Goal: Task Accomplishment & Management: Manage account settings

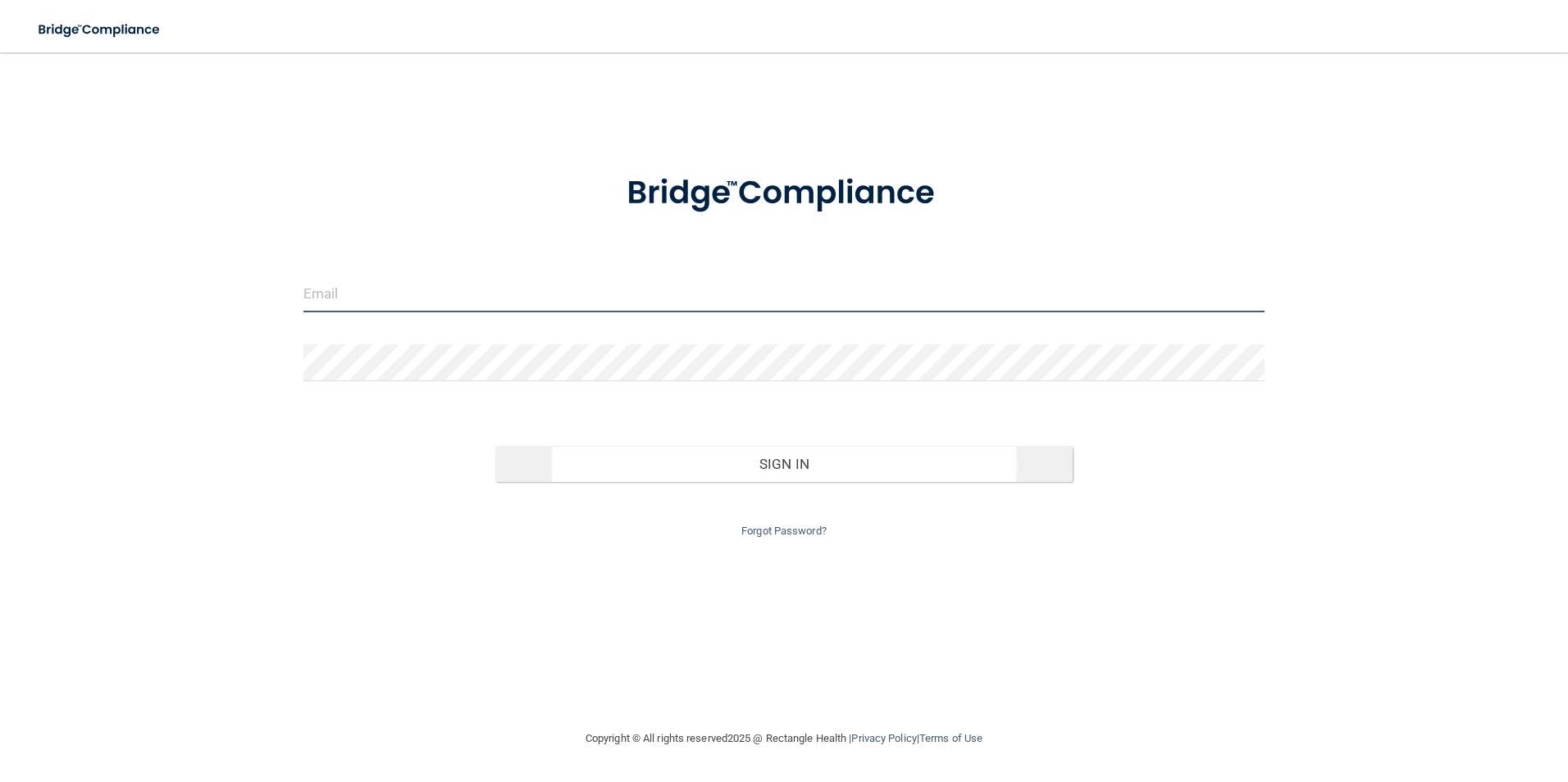
type input "[EMAIL_ADDRESS][DOMAIN_NAME]"
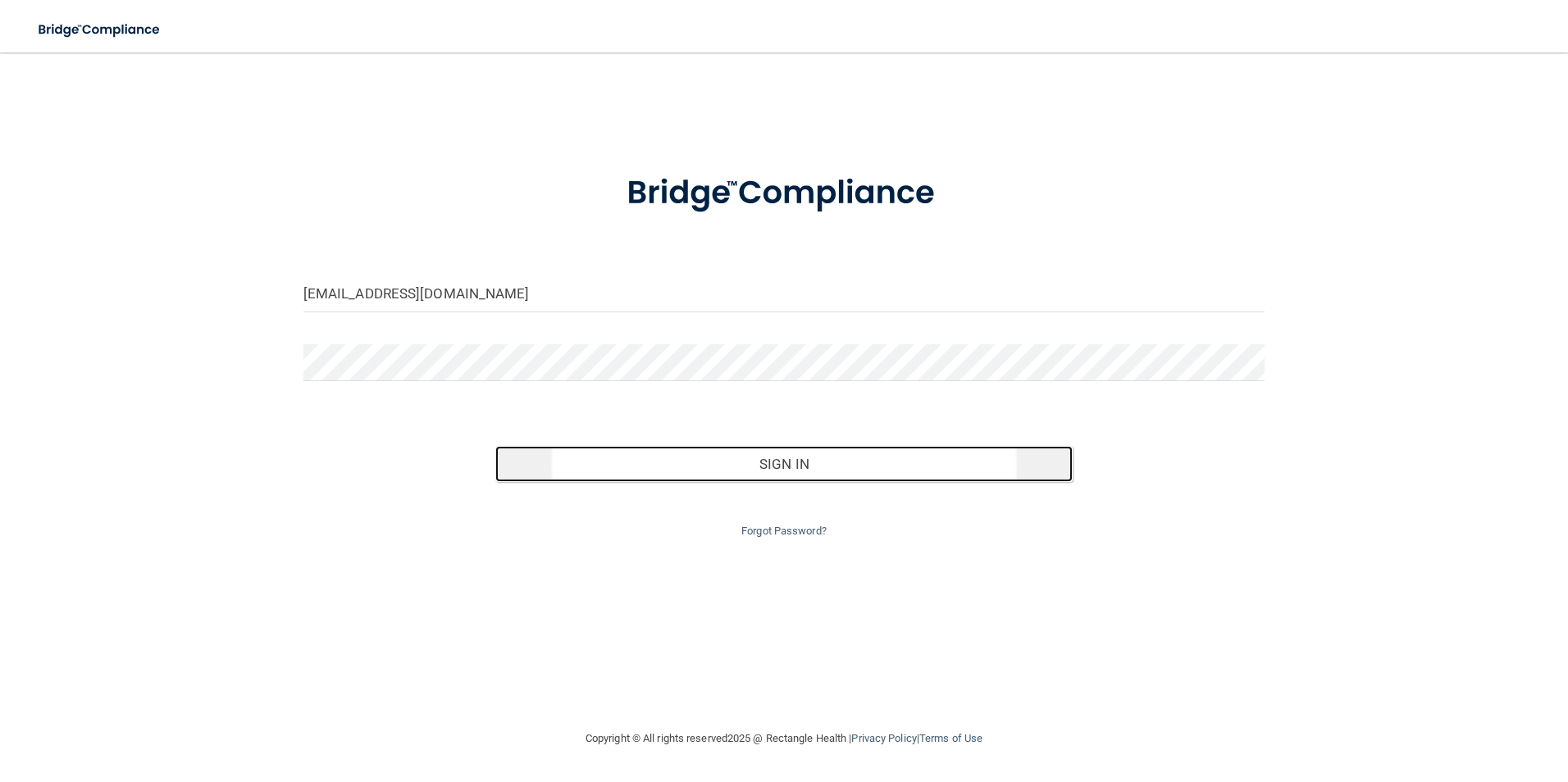
click at [734, 457] on button "Sign In" at bounding box center [784, 464] width 578 height 36
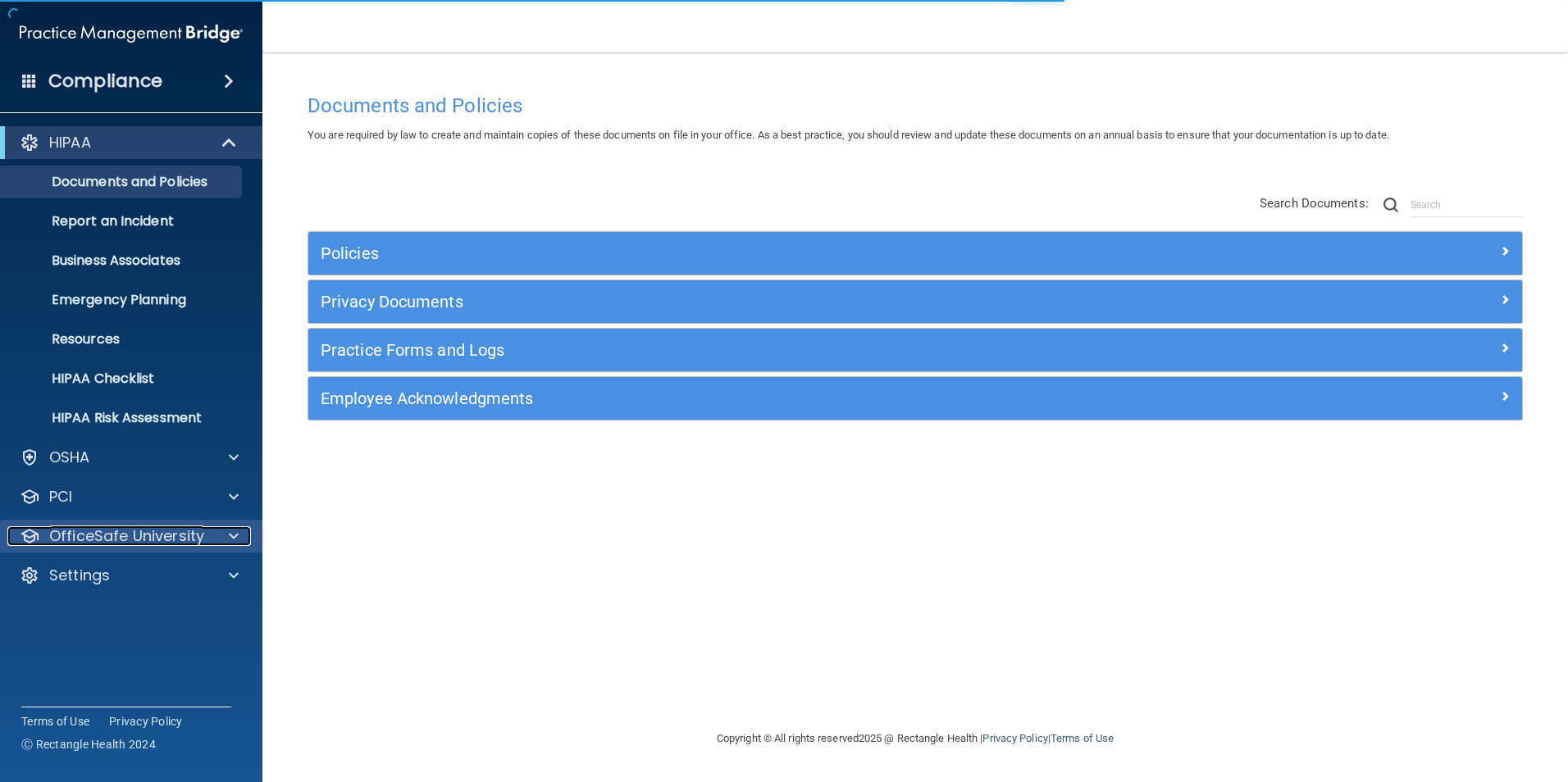
click at [154, 535] on p "OfficeSafe University" at bounding box center [127, 536] width 155 height 20
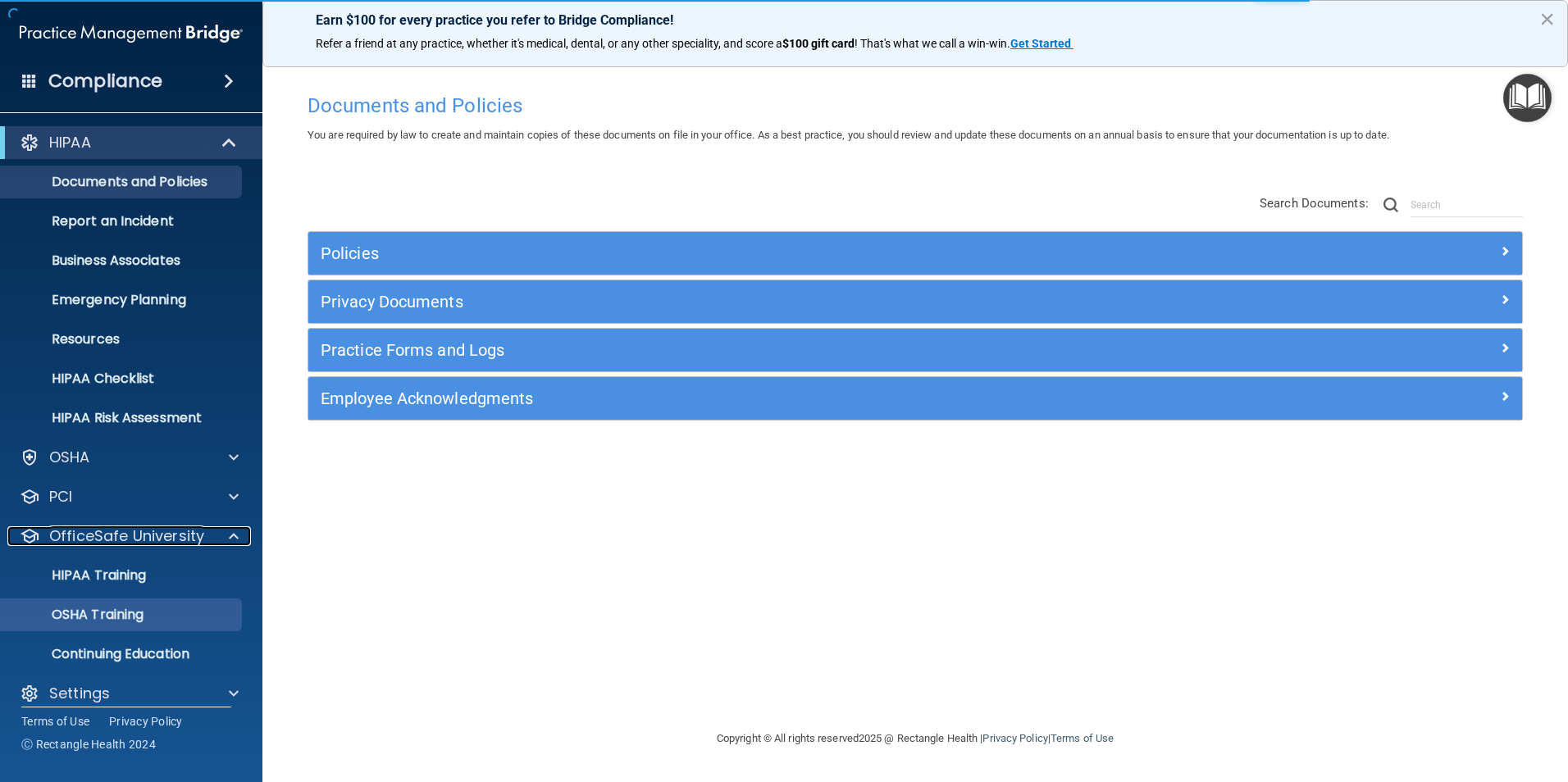
scroll to position [16, 0]
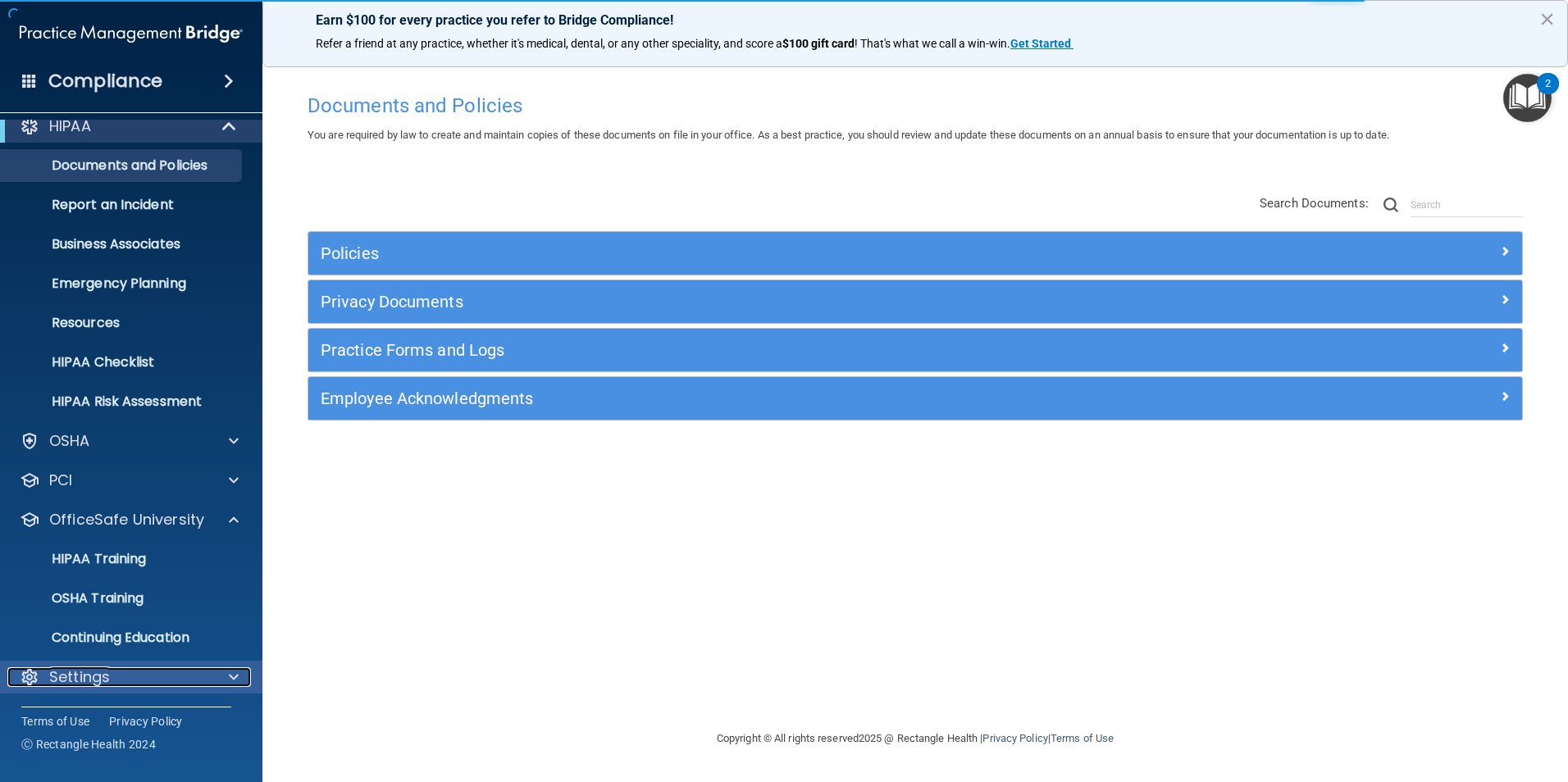
click at [175, 686] on div "Settings" at bounding box center [110, 677] width 204 height 20
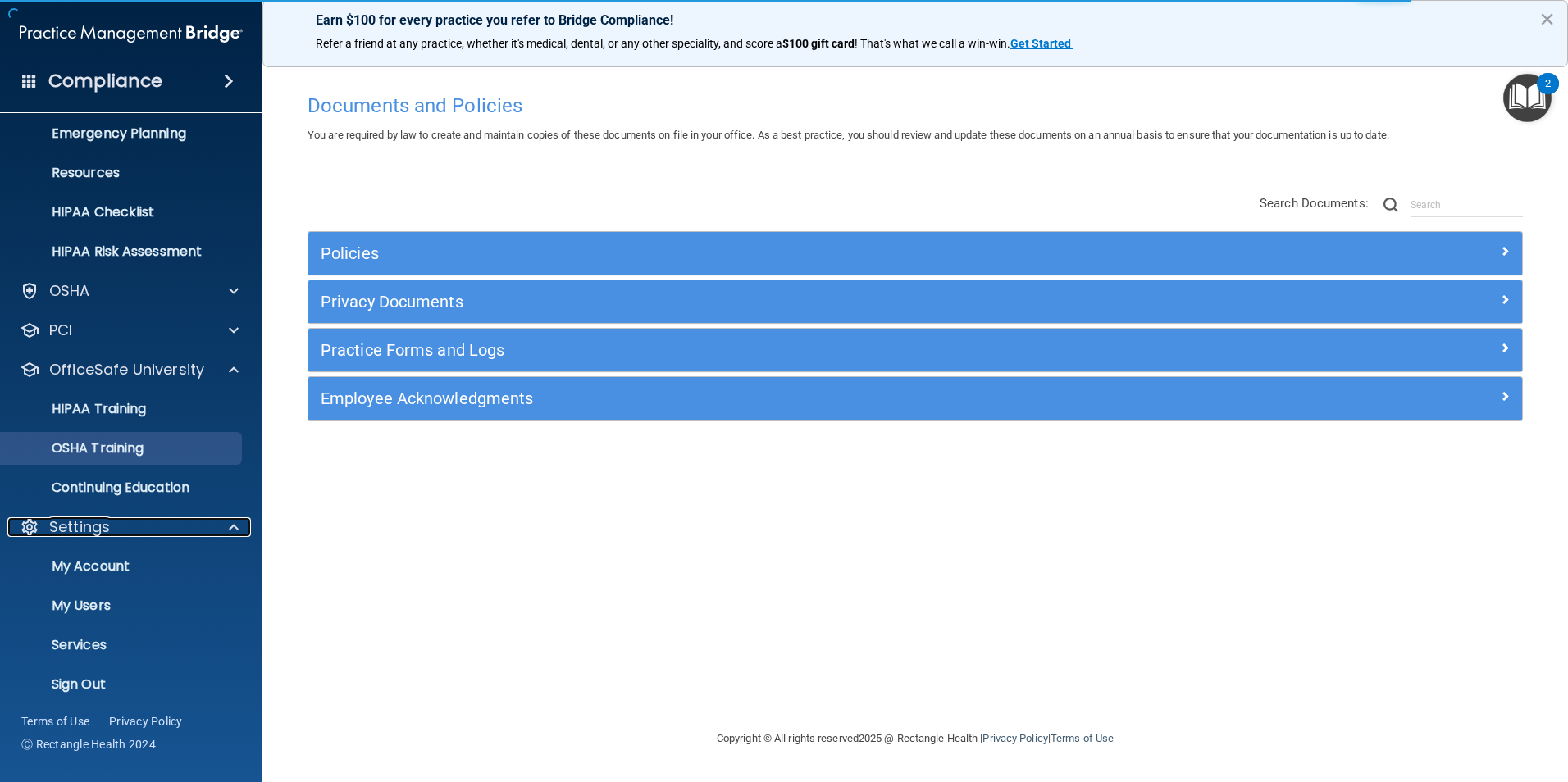
scroll to position [174, 0]
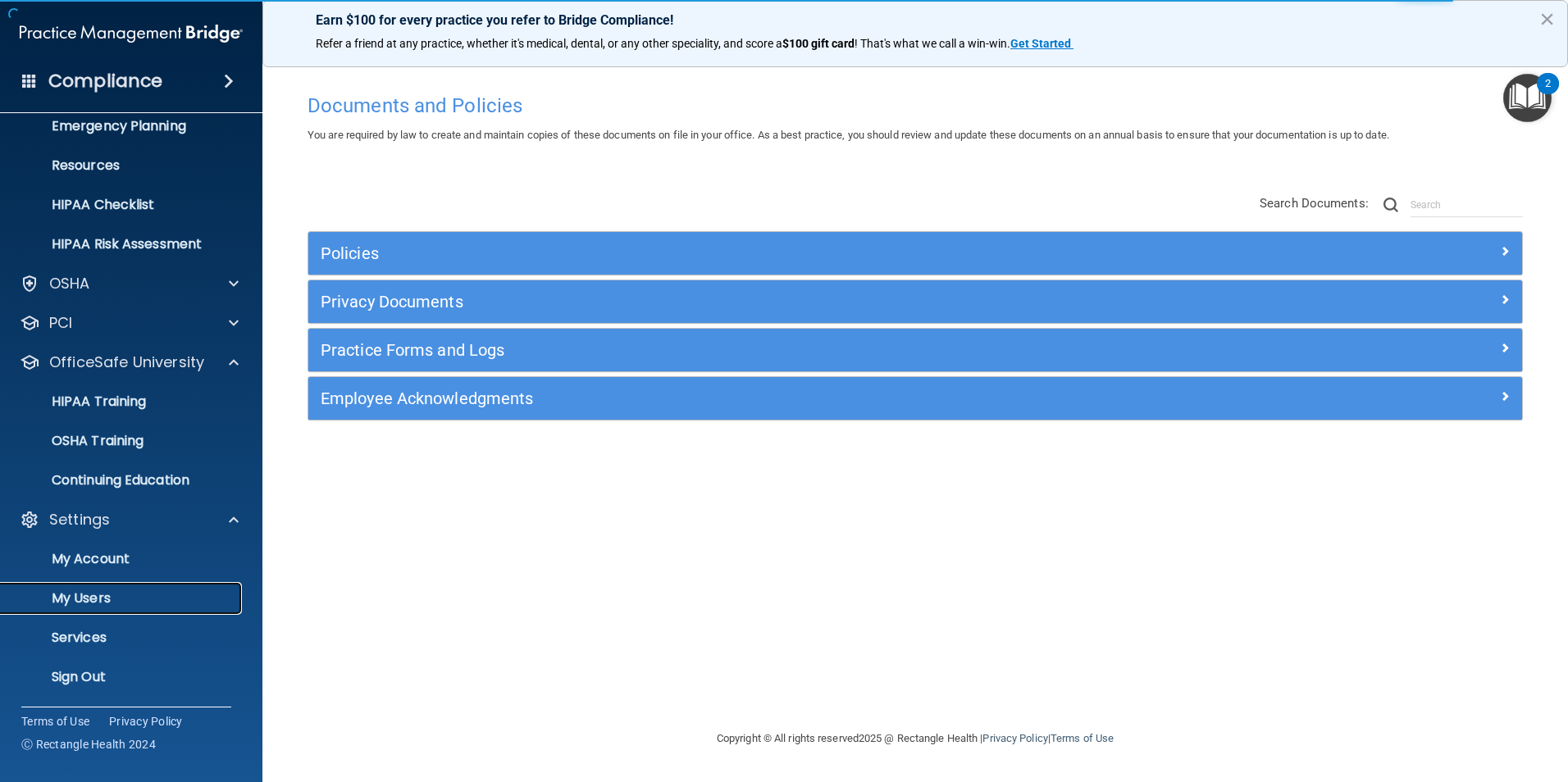
click at [128, 585] on link "My Users" at bounding box center [113, 598] width 258 height 33
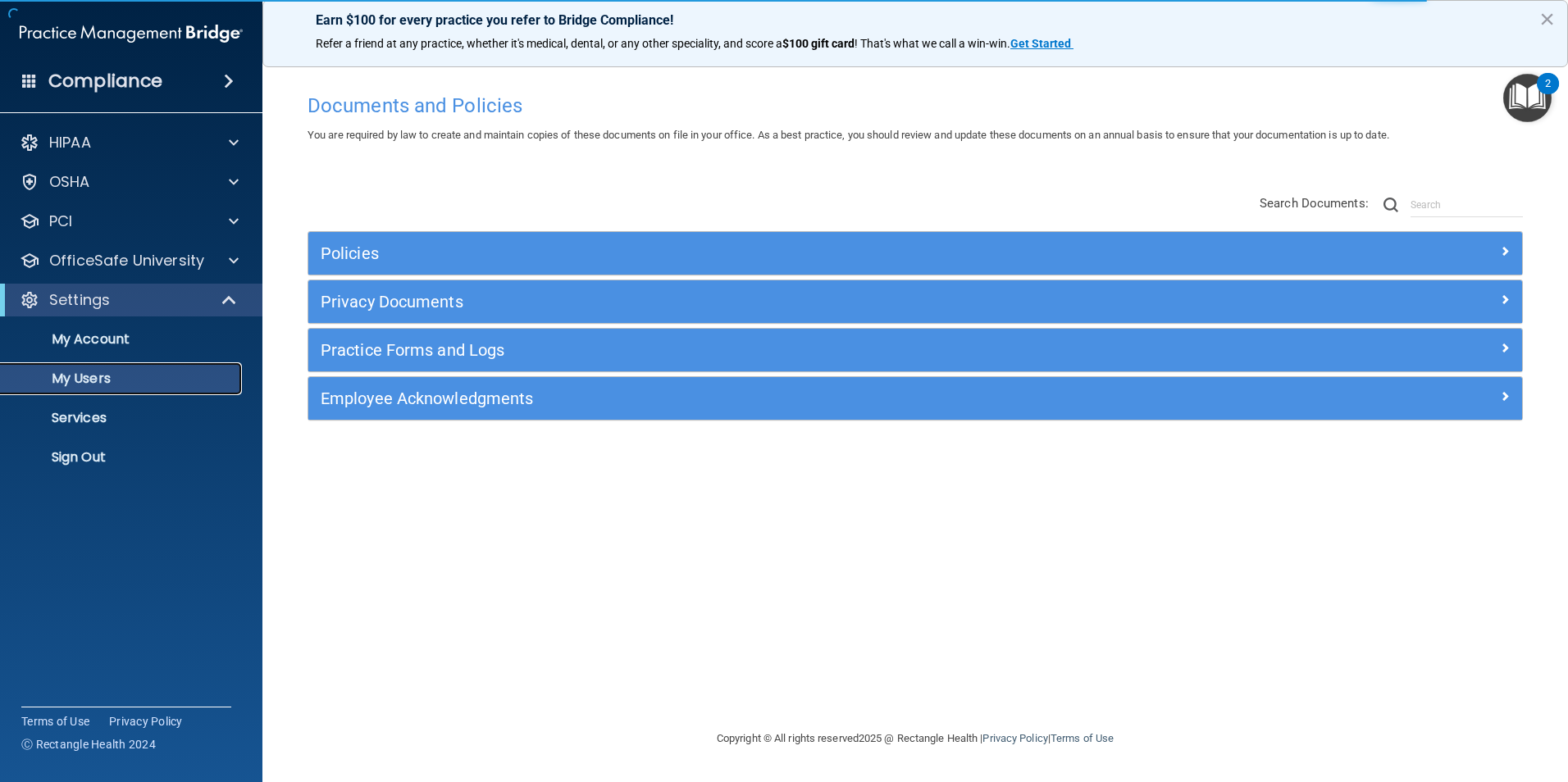
select select "20"
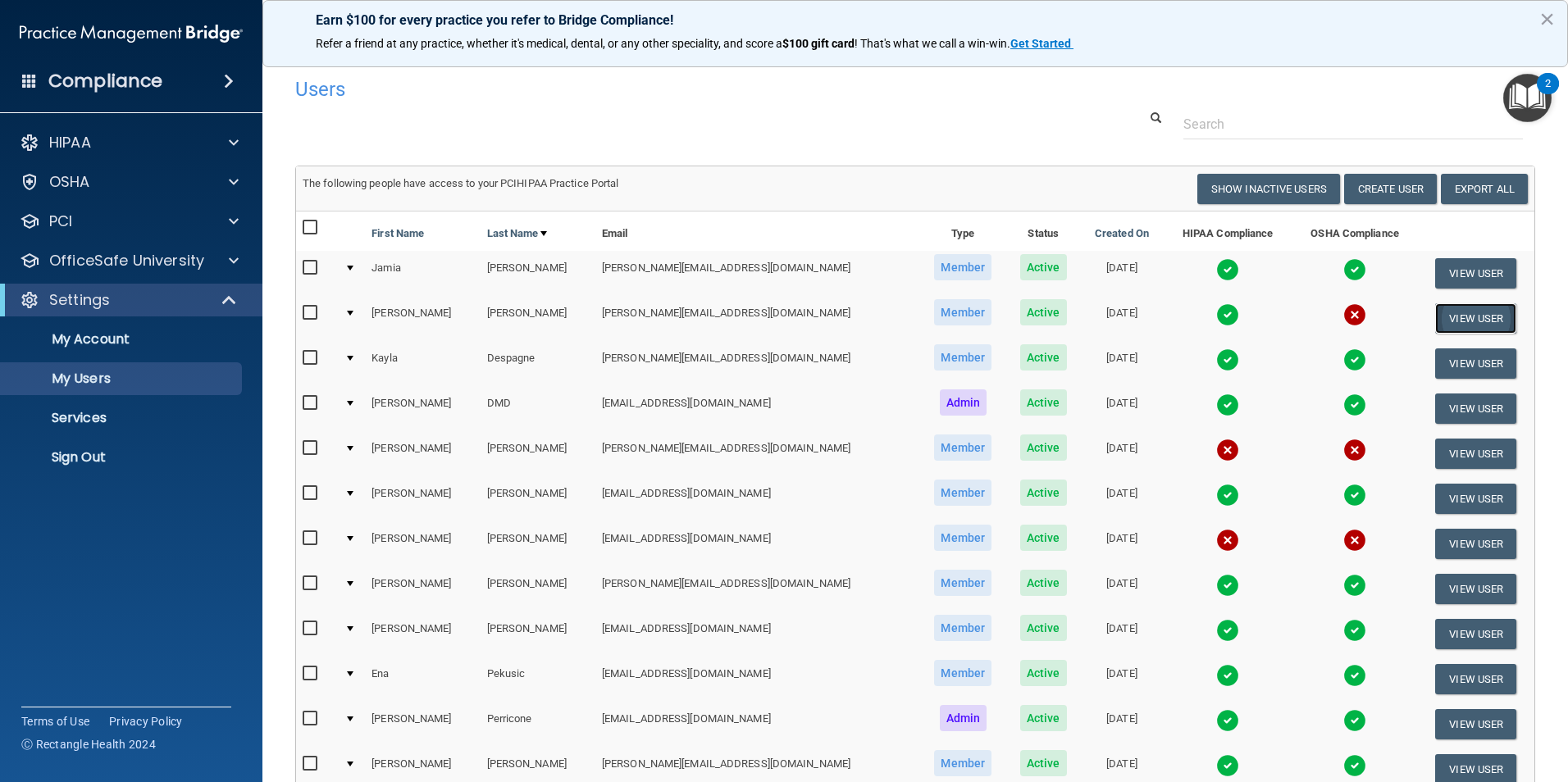
click at [1435, 311] on button "View User" at bounding box center [1476, 318] width 81 height 30
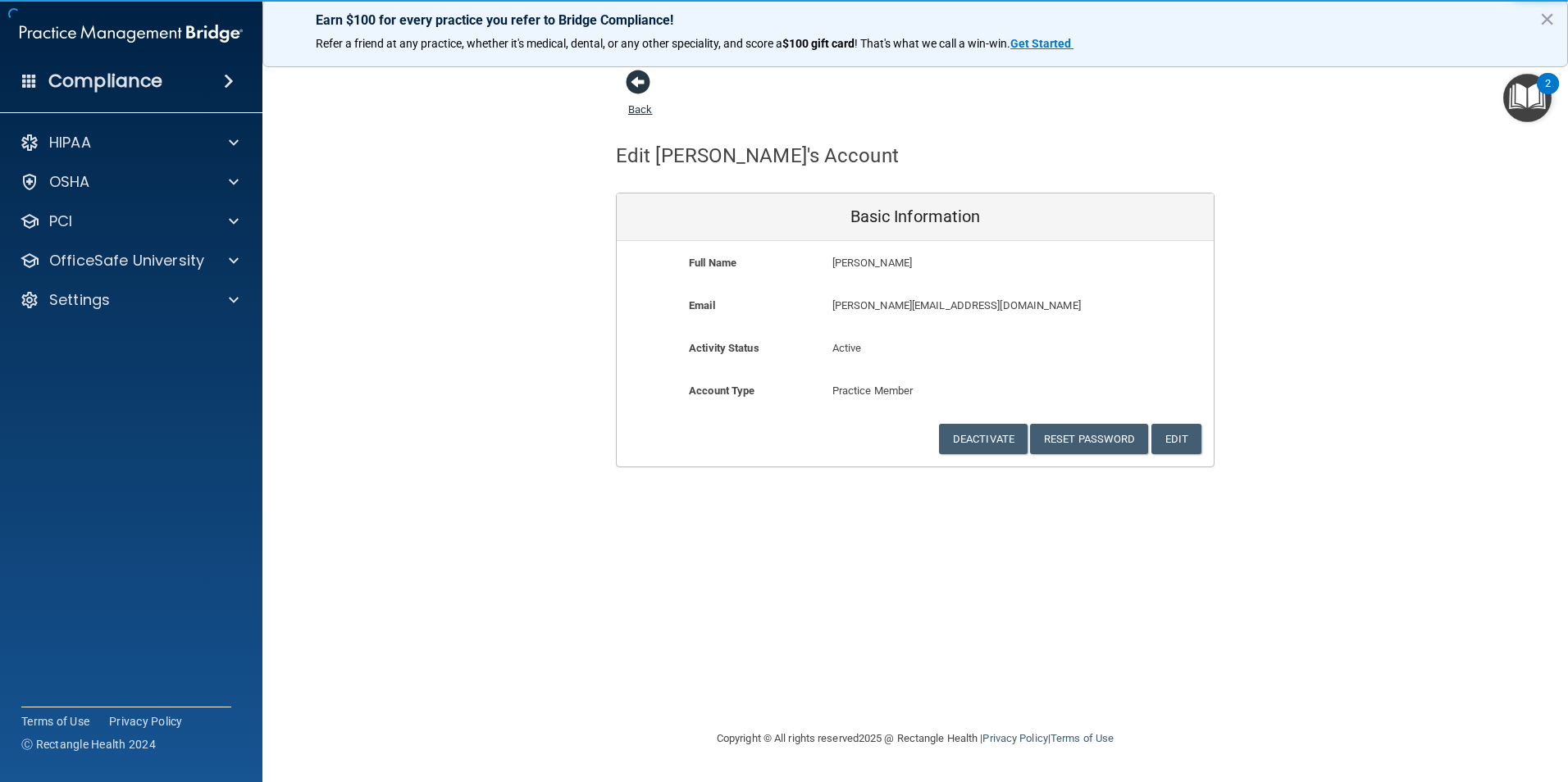
click at [640, 84] on span at bounding box center [638, 81] width 25 height 25
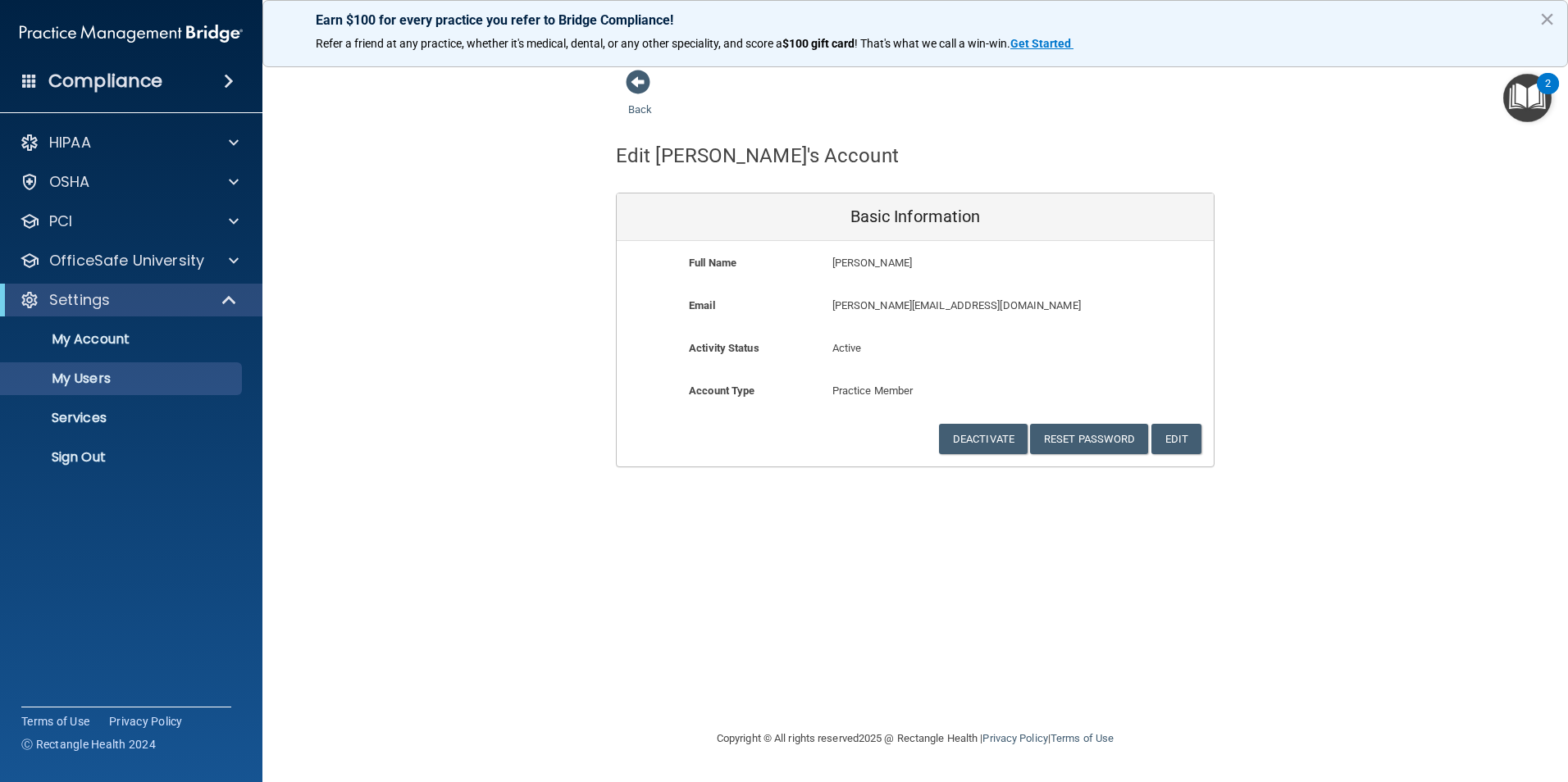
select select "20"
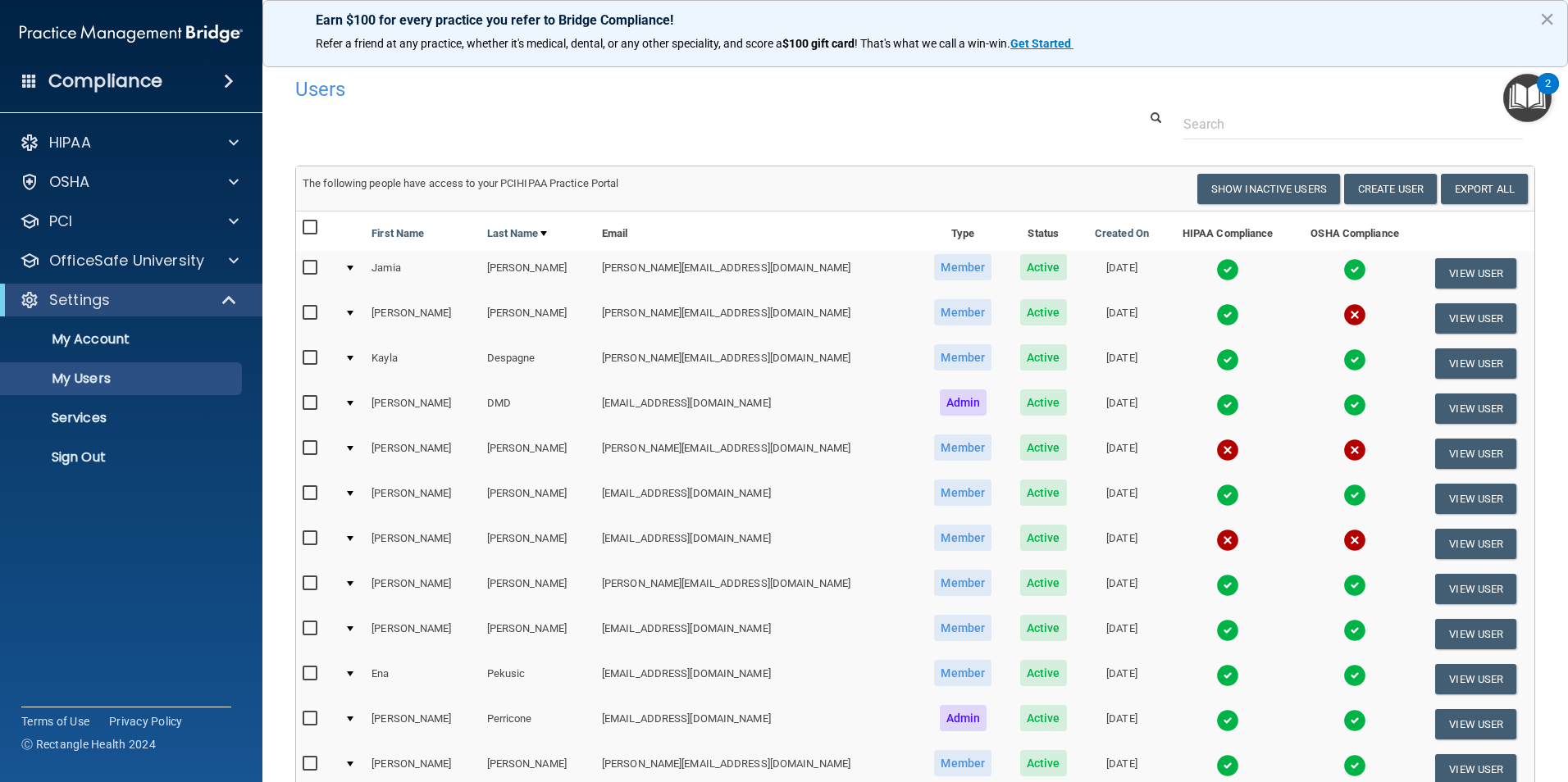
click at [1344, 317] on img at bounding box center [1355, 315] width 23 height 23
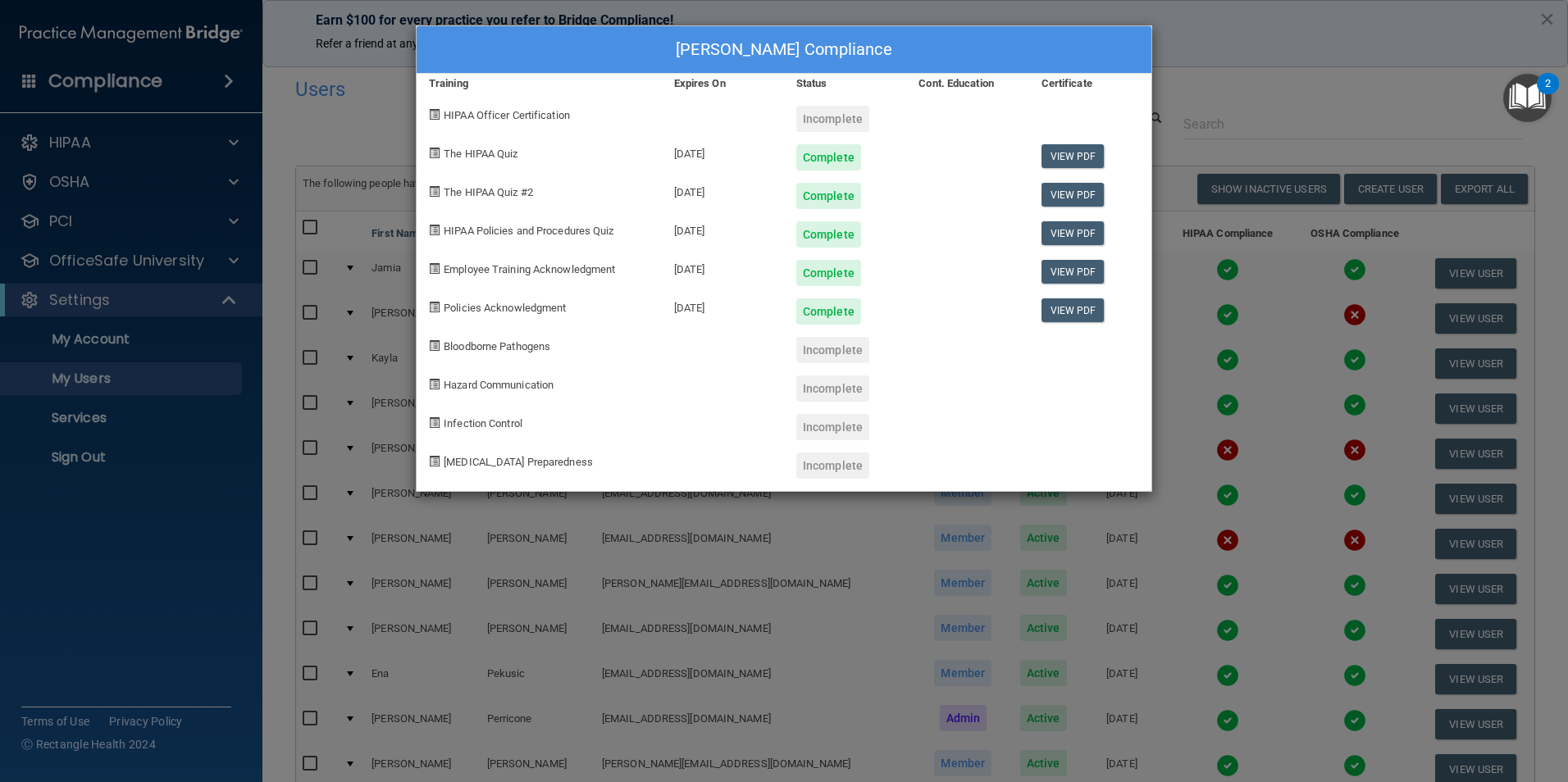
click at [951, 513] on div "[PERSON_NAME] Compliance Training Expires On Status Cont. Education Certificate…" at bounding box center [784, 391] width 1568 height 782
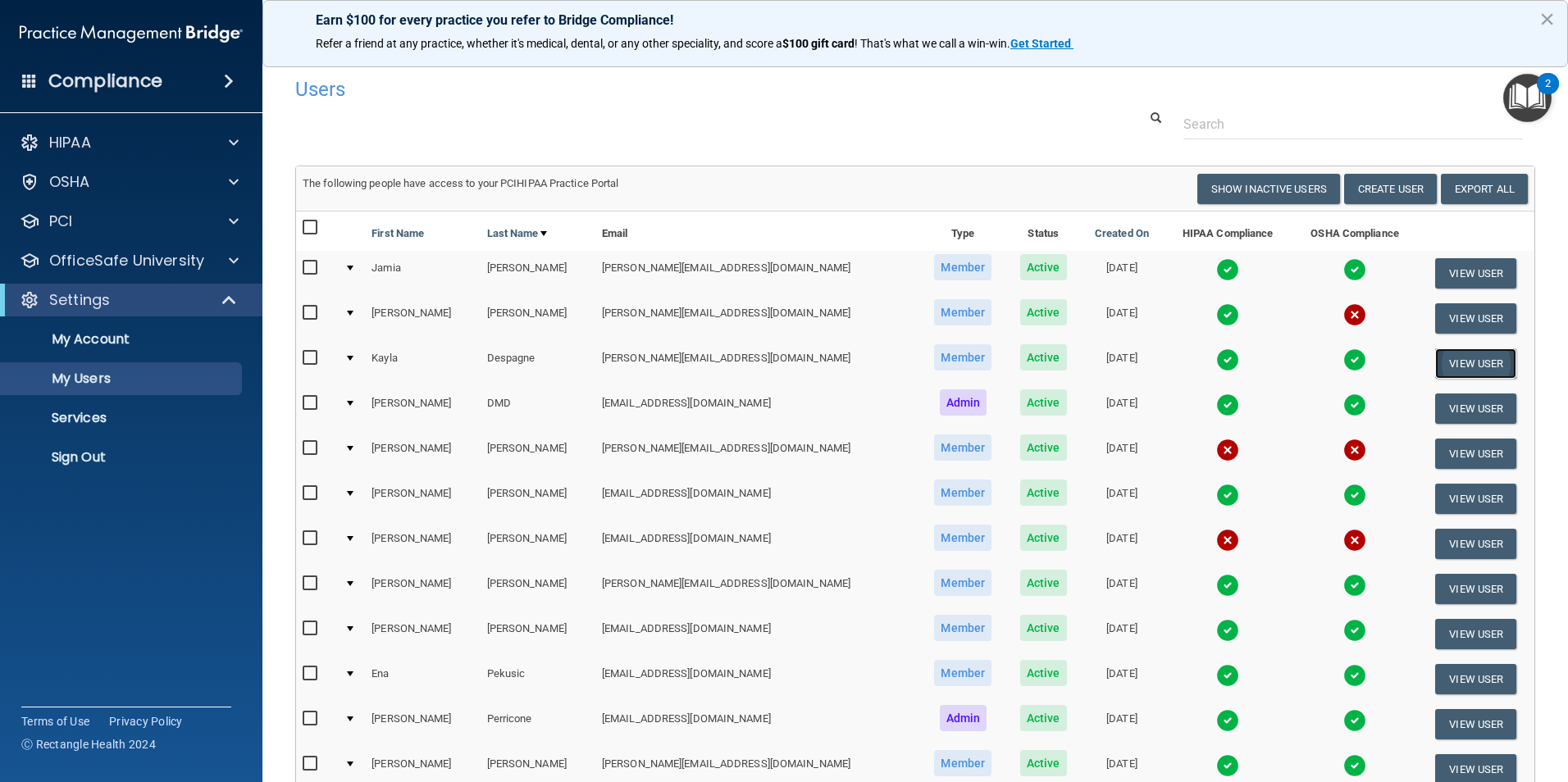
click at [1435, 358] on button "View User" at bounding box center [1476, 363] width 81 height 30
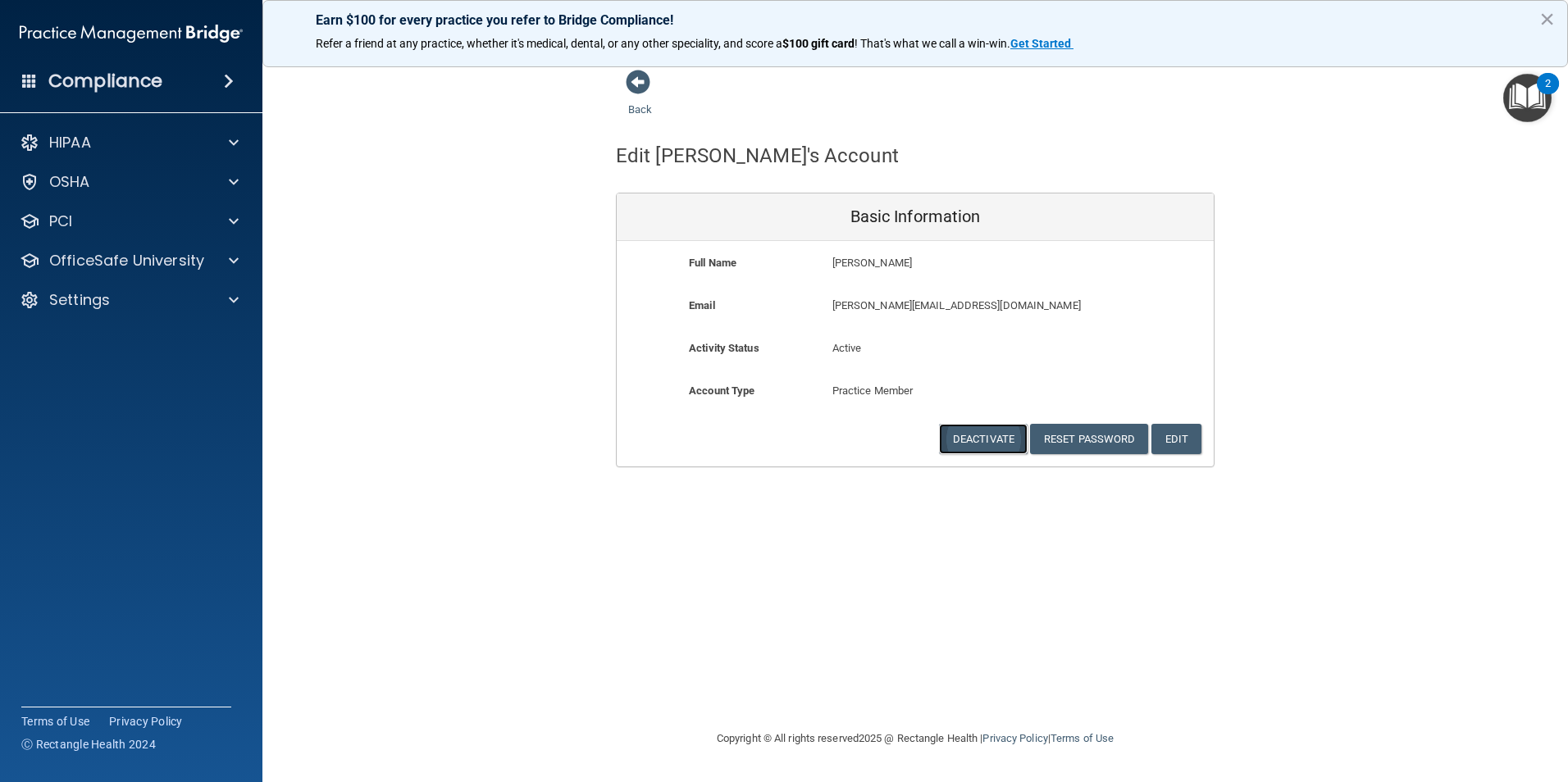
click at [989, 430] on button "Deactivate" at bounding box center [983, 438] width 89 height 30
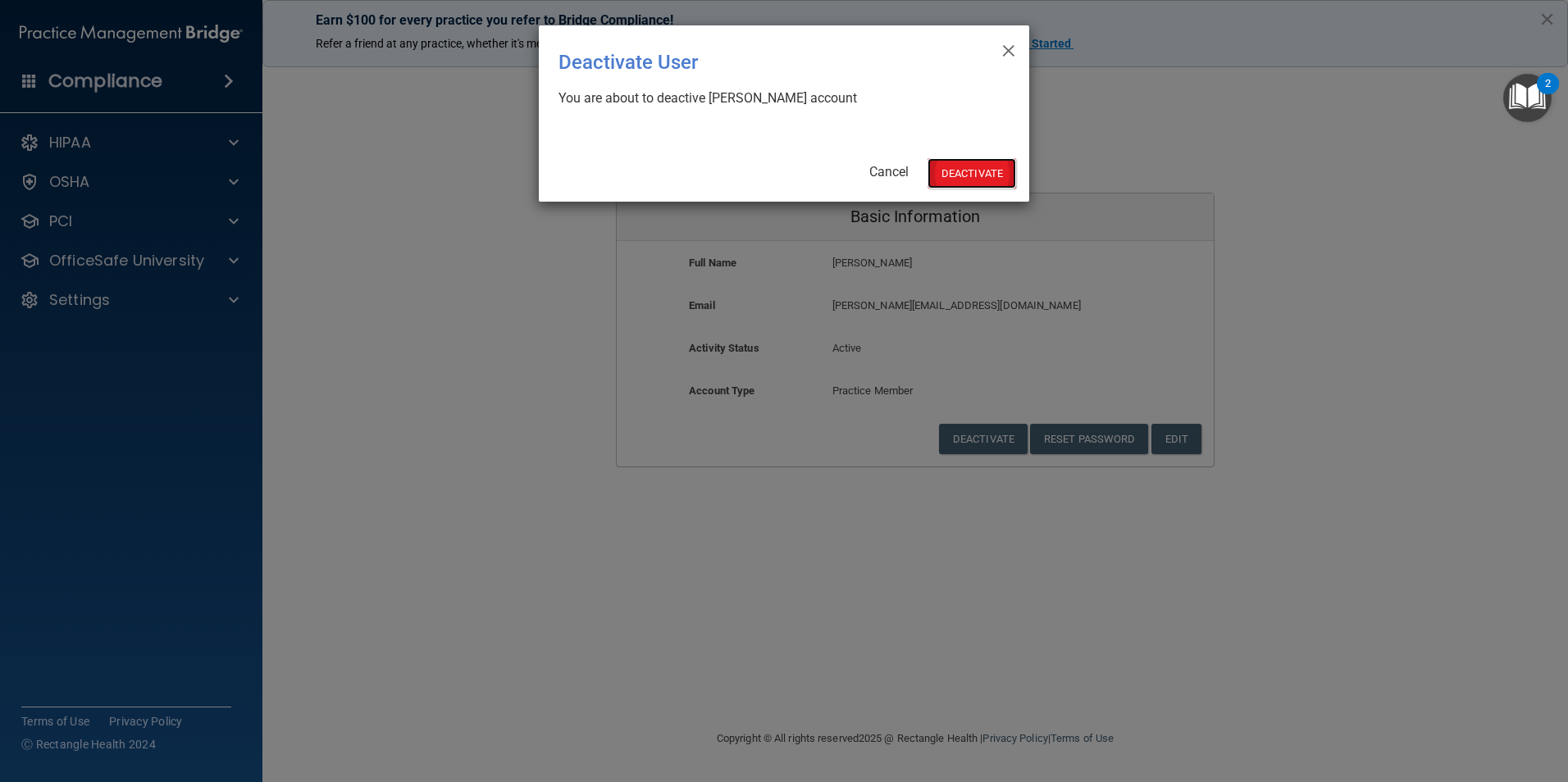
click at [983, 175] on button "Deactivate" at bounding box center [972, 173] width 89 height 30
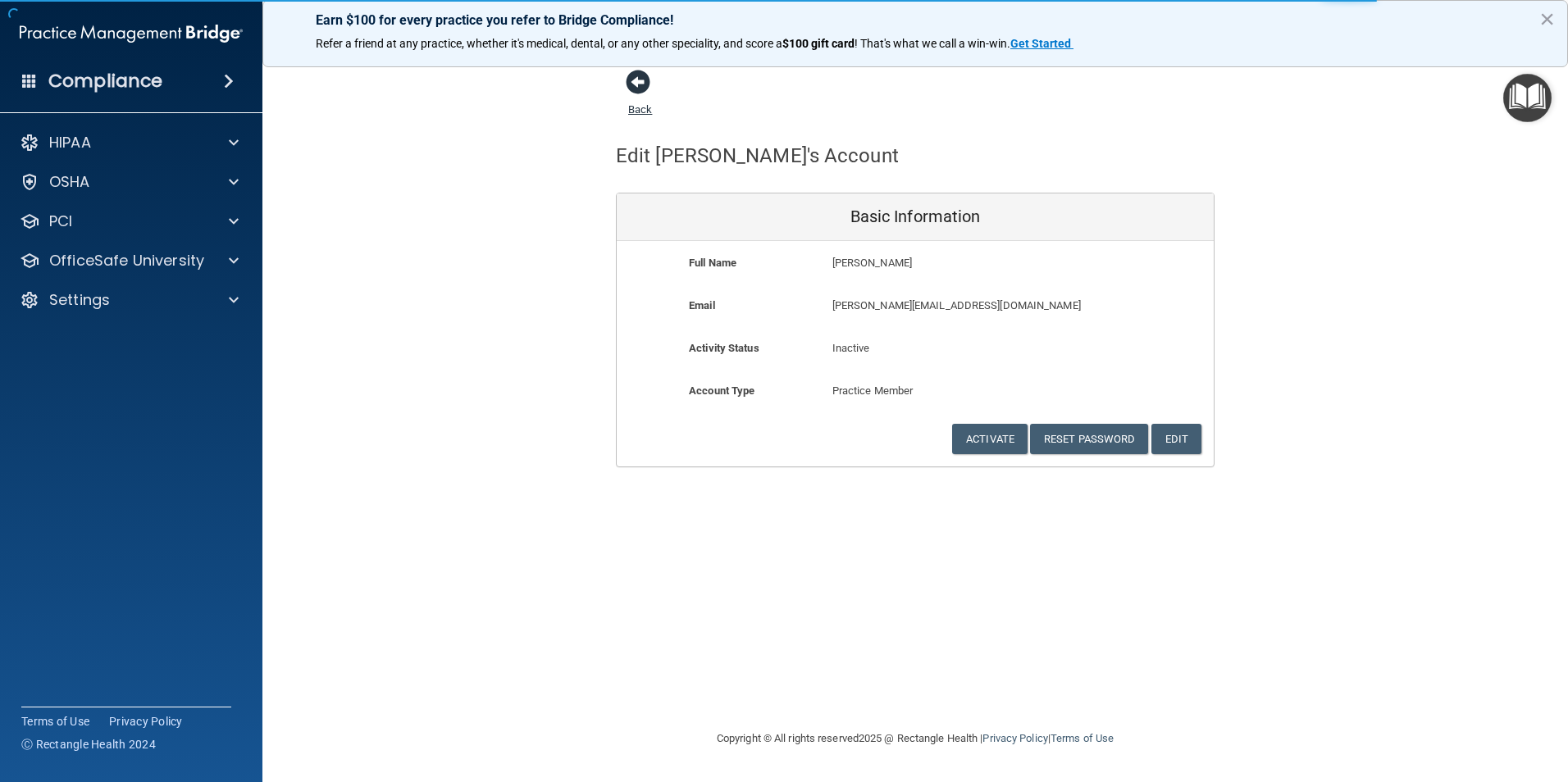
click at [644, 88] on span at bounding box center [638, 81] width 25 height 25
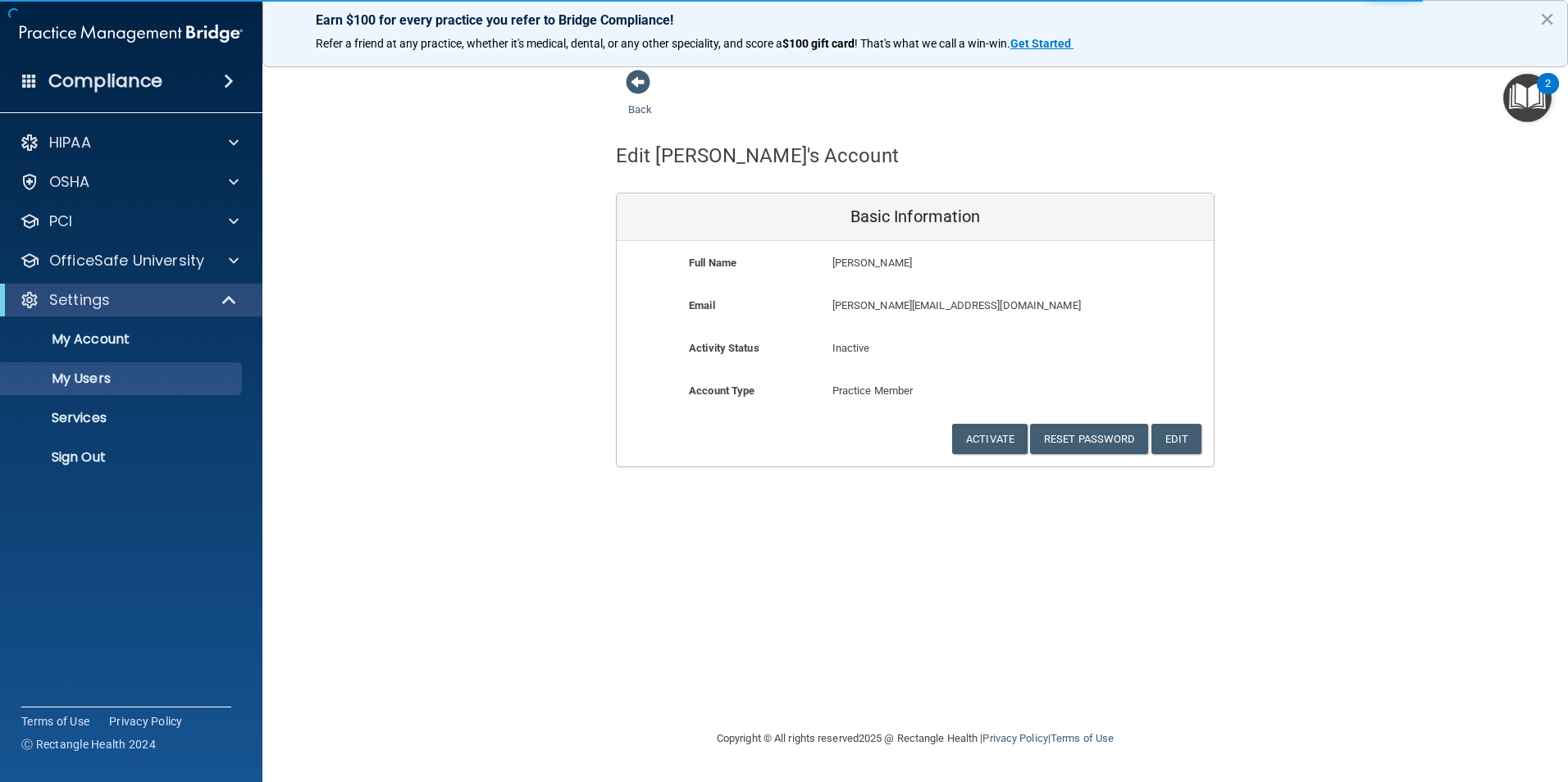
select select "20"
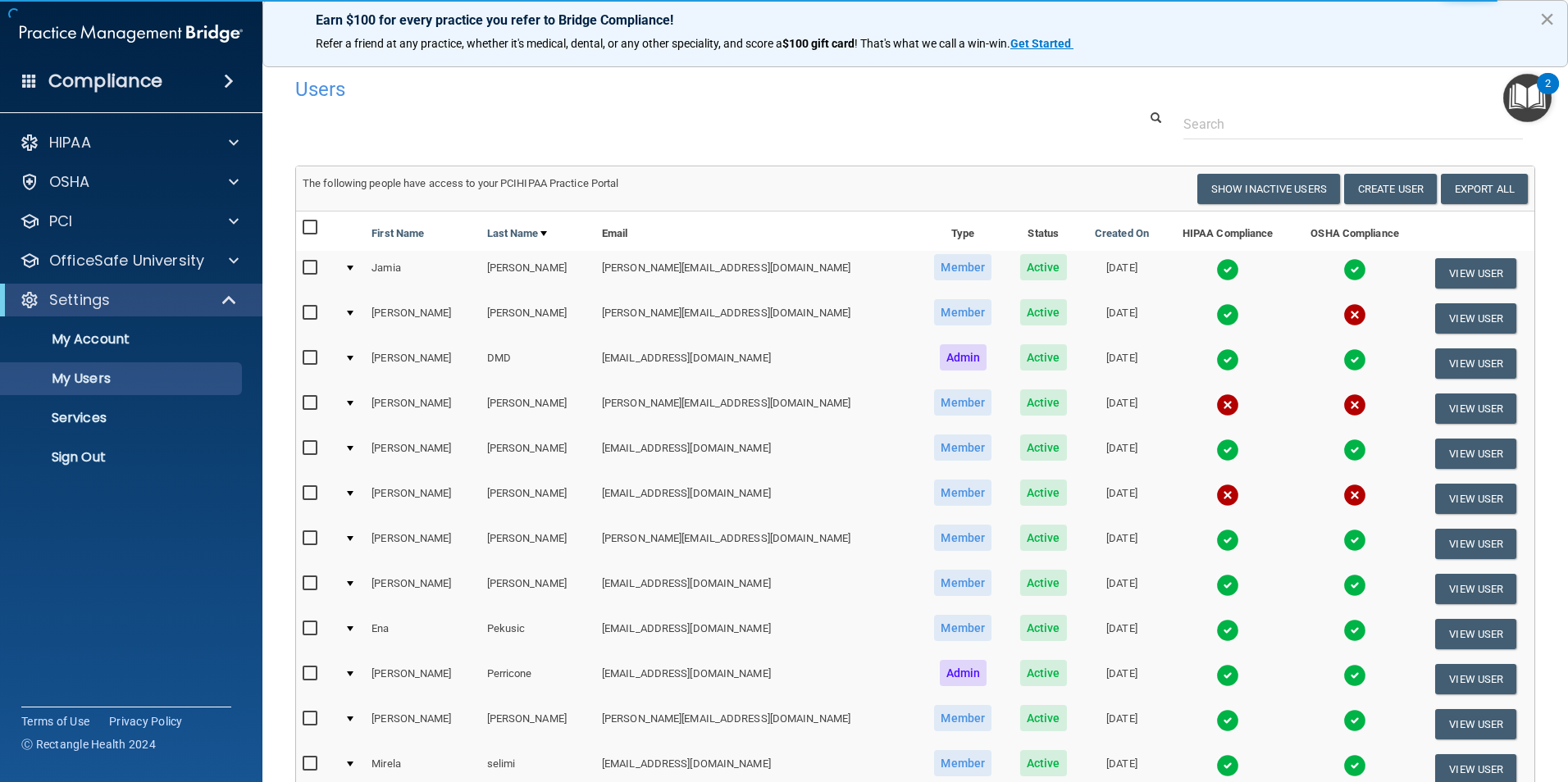
click at [1548, 21] on button "×" at bounding box center [1547, 19] width 15 height 27
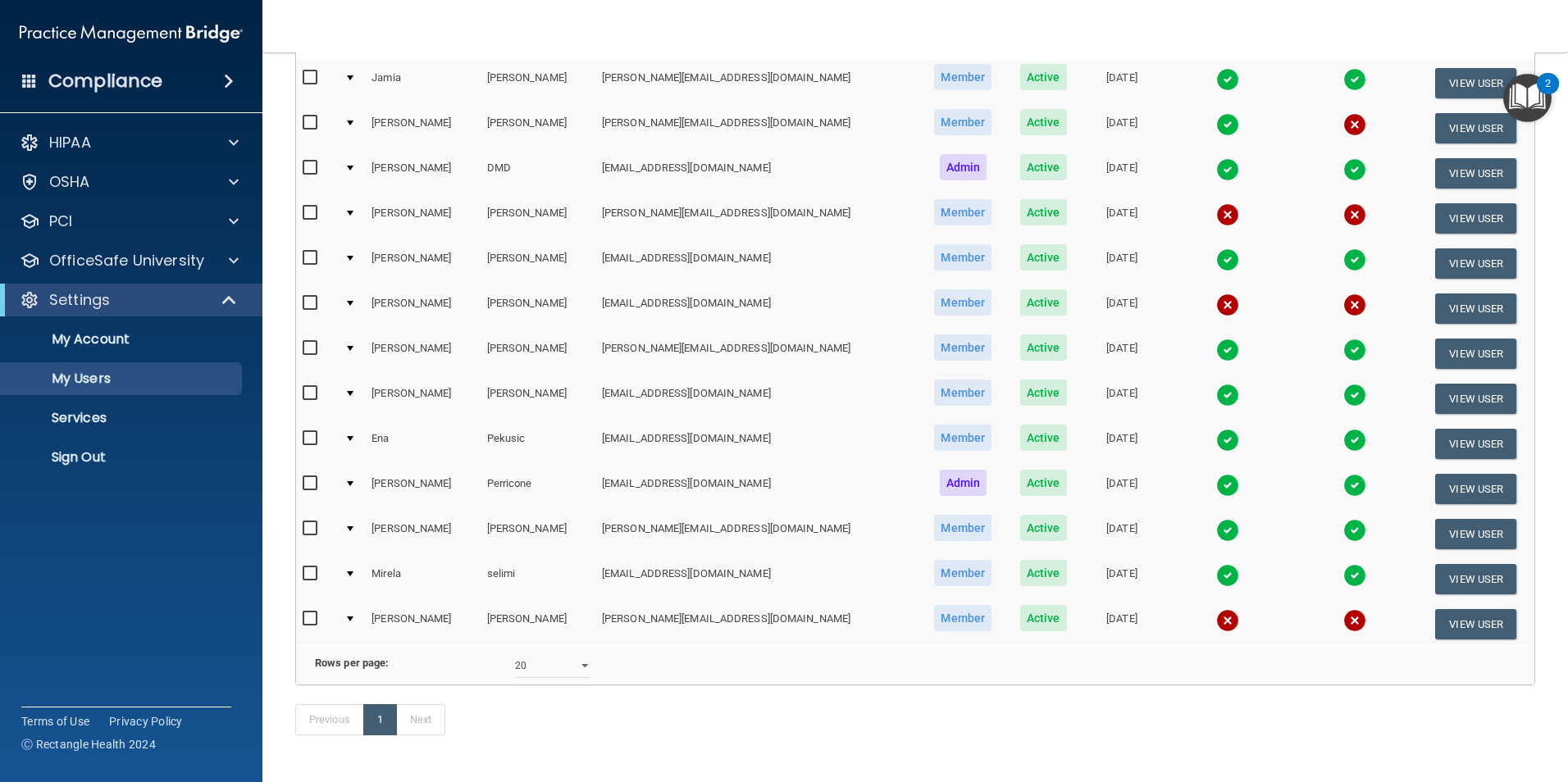
scroll to position [95, 0]
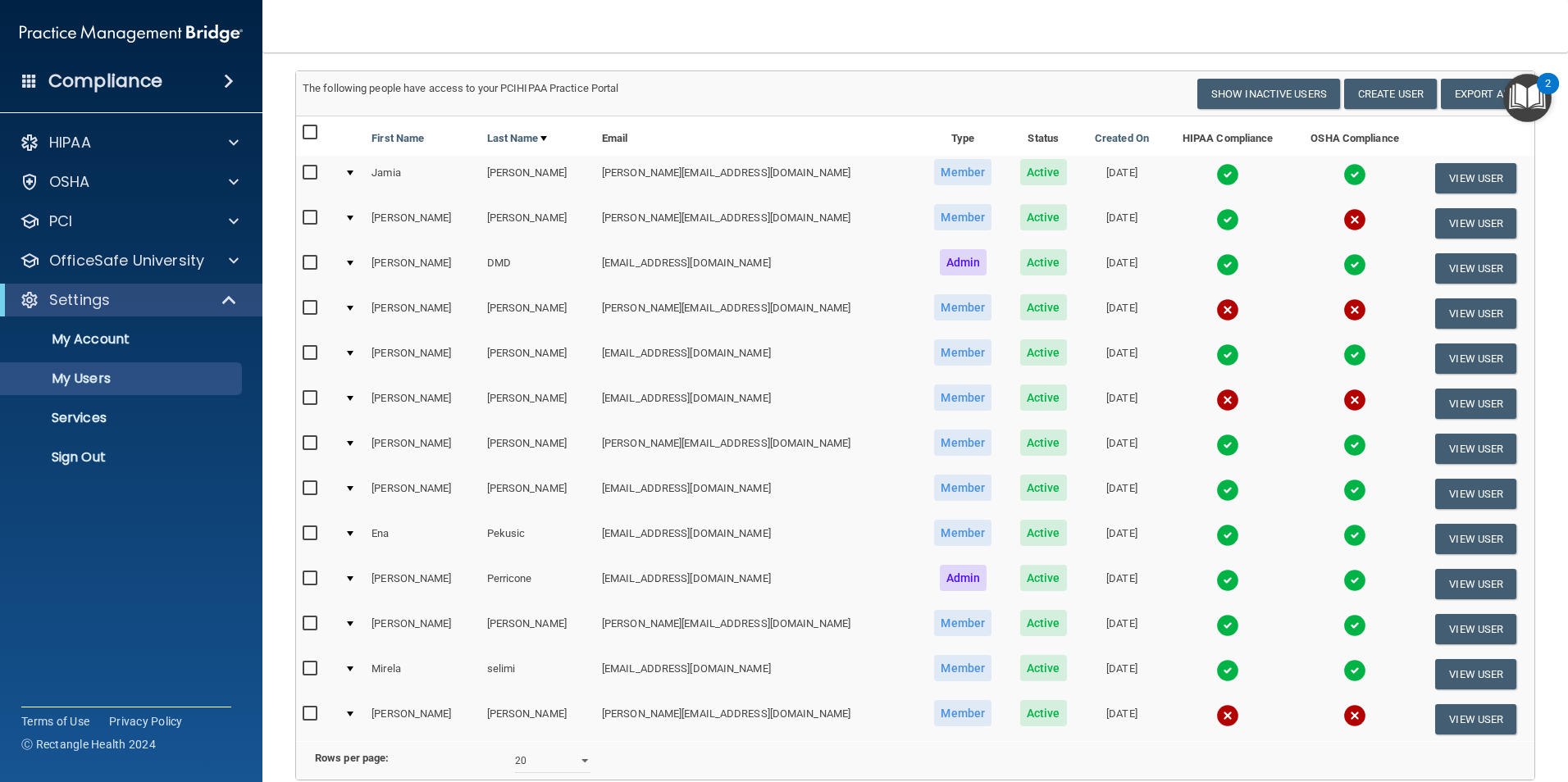
click at [1216, 314] on img at bounding box center [1227, 310] width 23 height 23
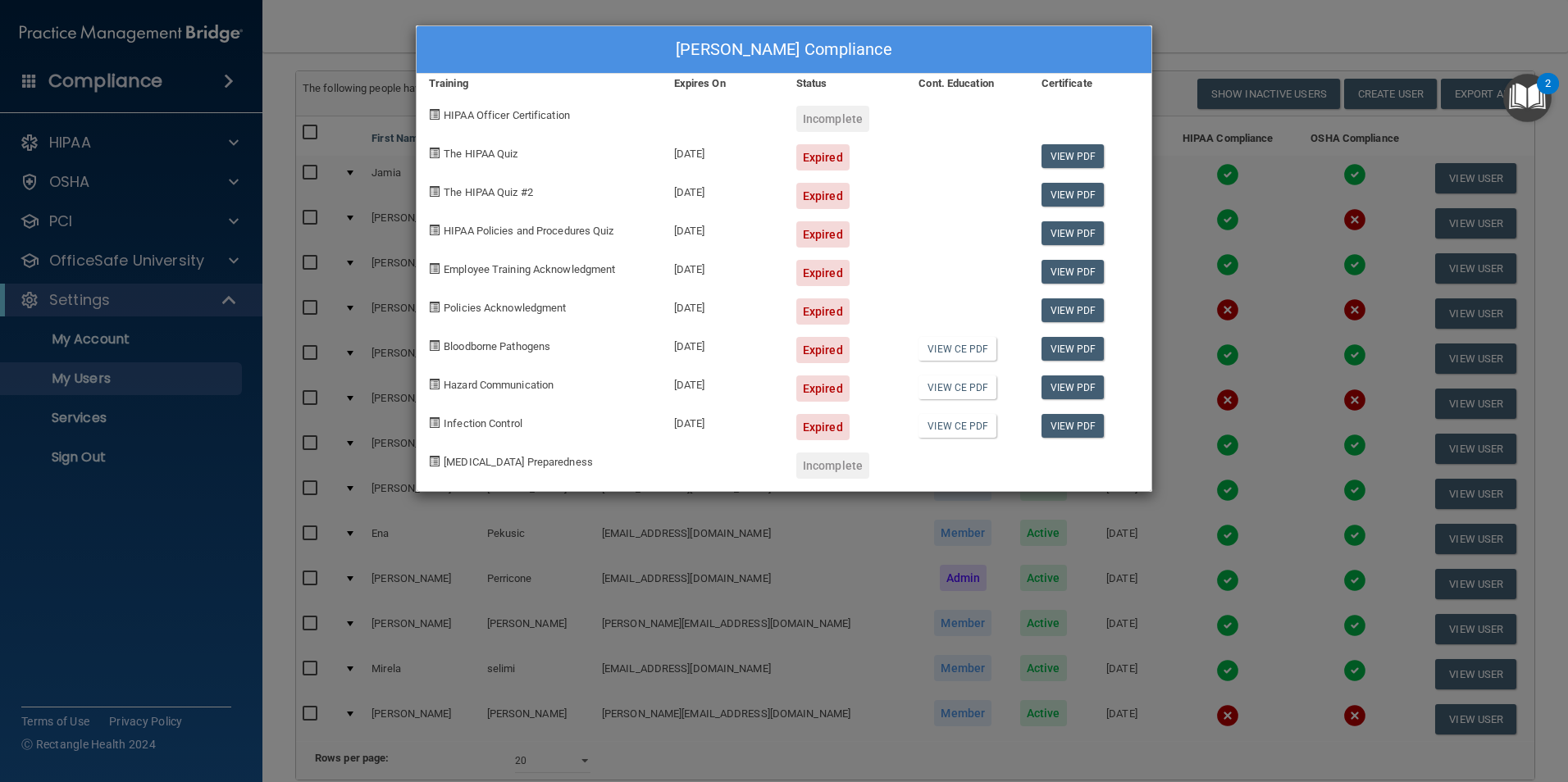
click at [1202, 137] on div "Jared Guarino's Compliance Training Expires On Status Cont. Education Certifica…" at bounding box center [784, 391] width 1568 height 782
